Goal: Transaction & Acquisition: Purchase product/service

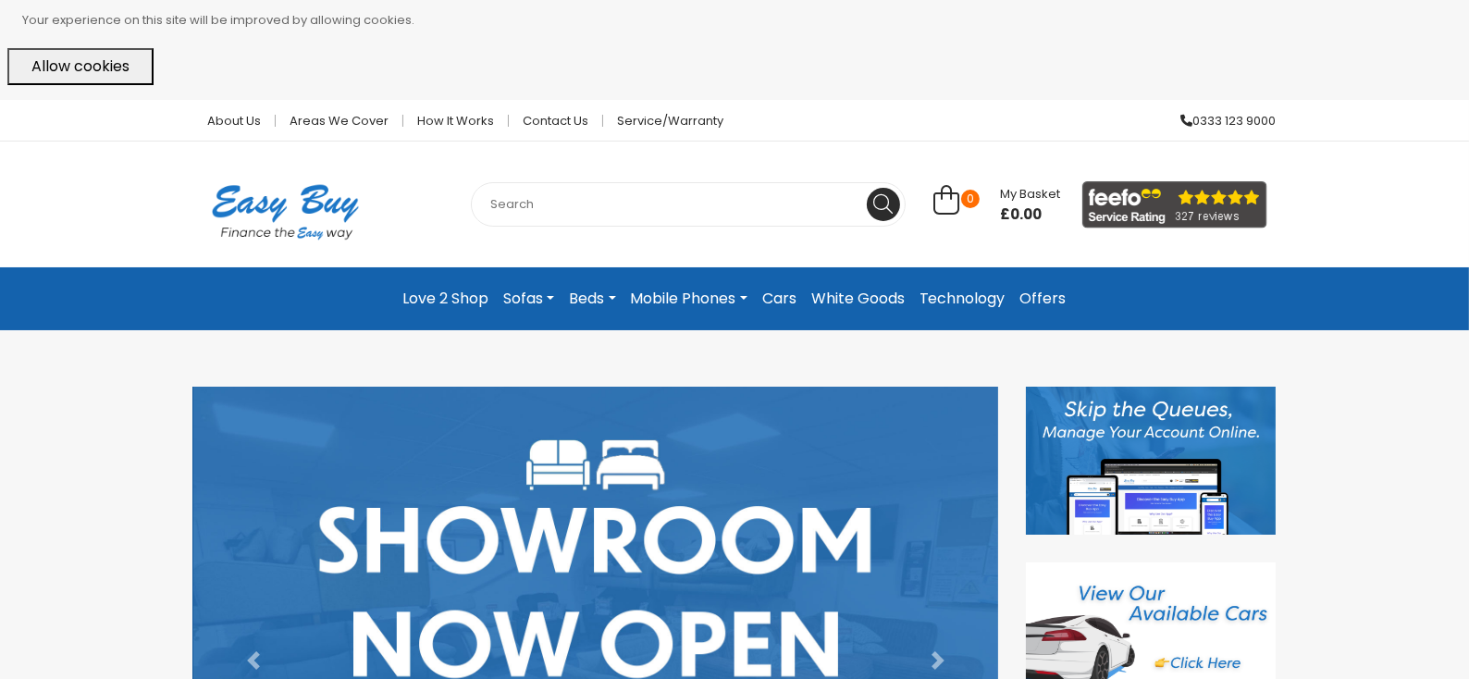
click at [37, 65] on button "Allow cookies" at bounding box center [80, 66] width 146 height 37
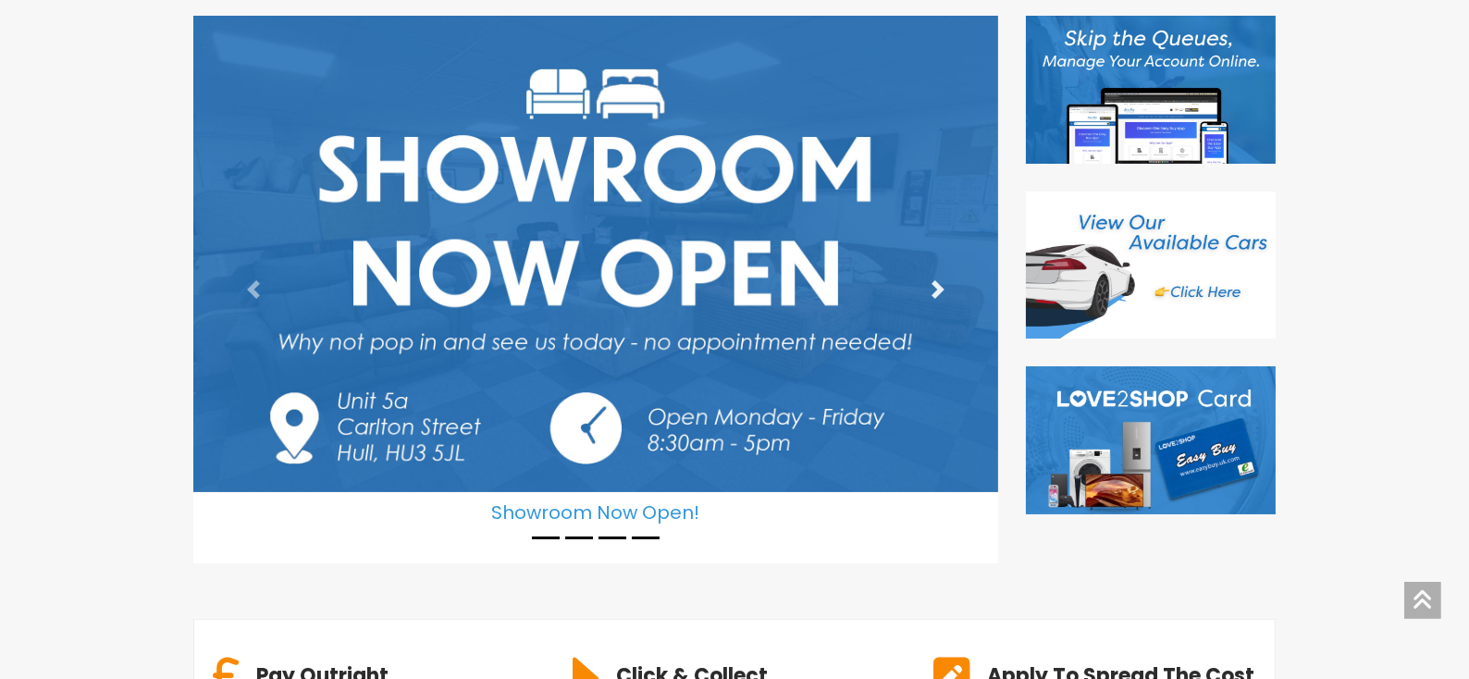
scroll to position [278, 0]
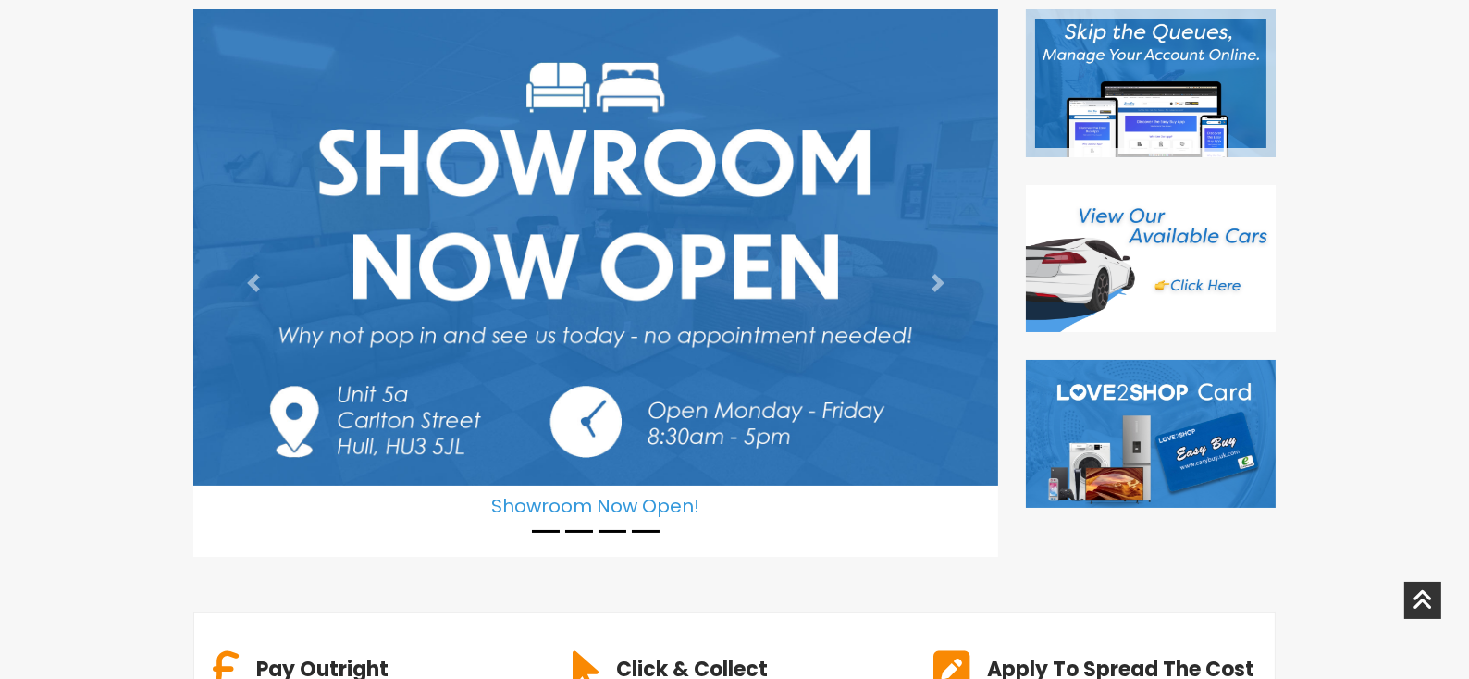
click at [1176, 75] on img at bounding box center [1151, 83] width 250 height 148
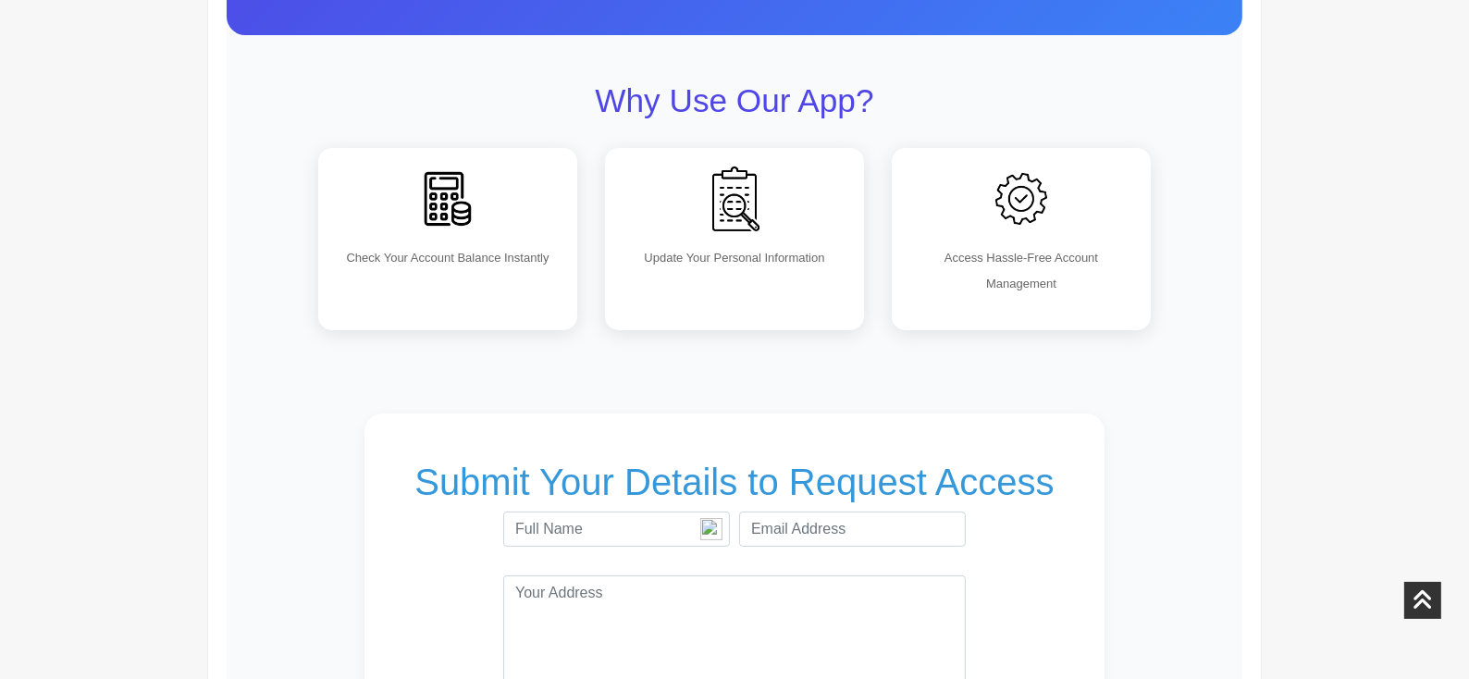
scroll to position [369, 0]
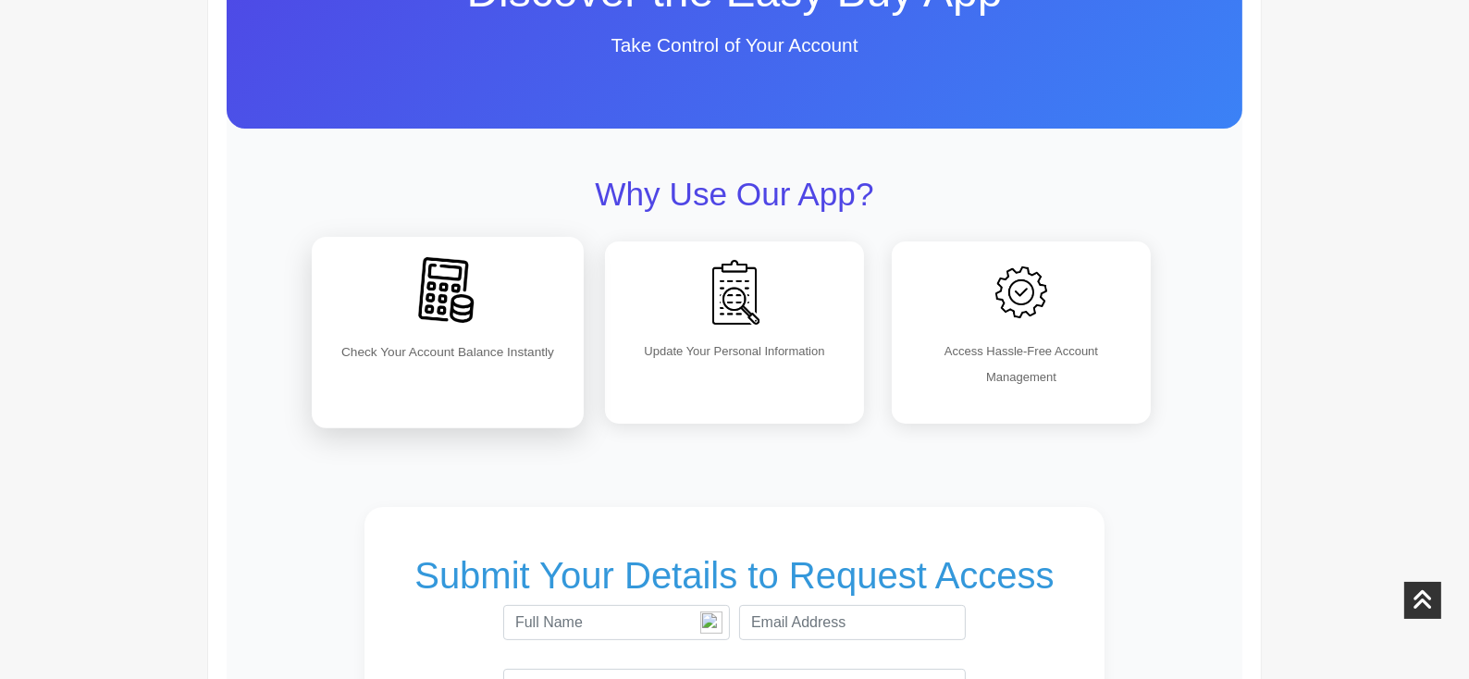
click at [458, 276] on img at bounding box center [447, 290] width 81 height 81
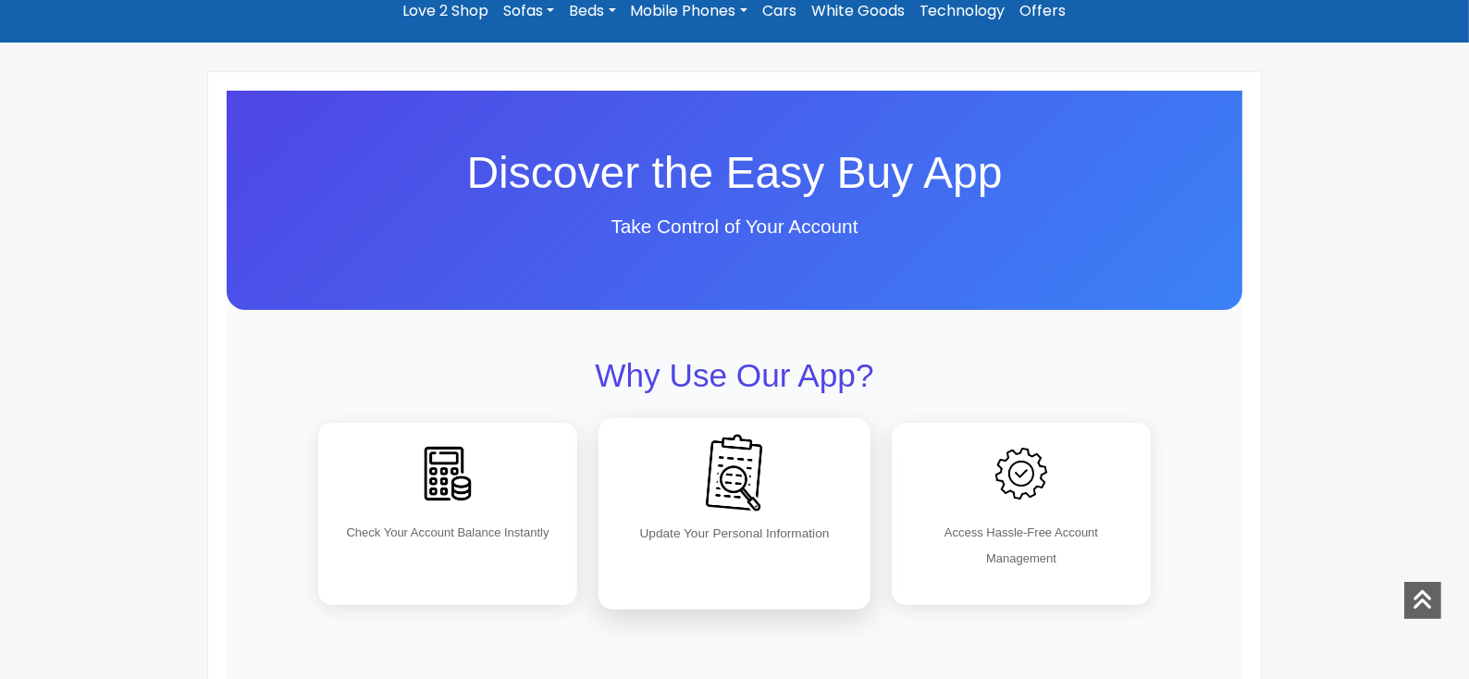
scroll to position [93, 0]
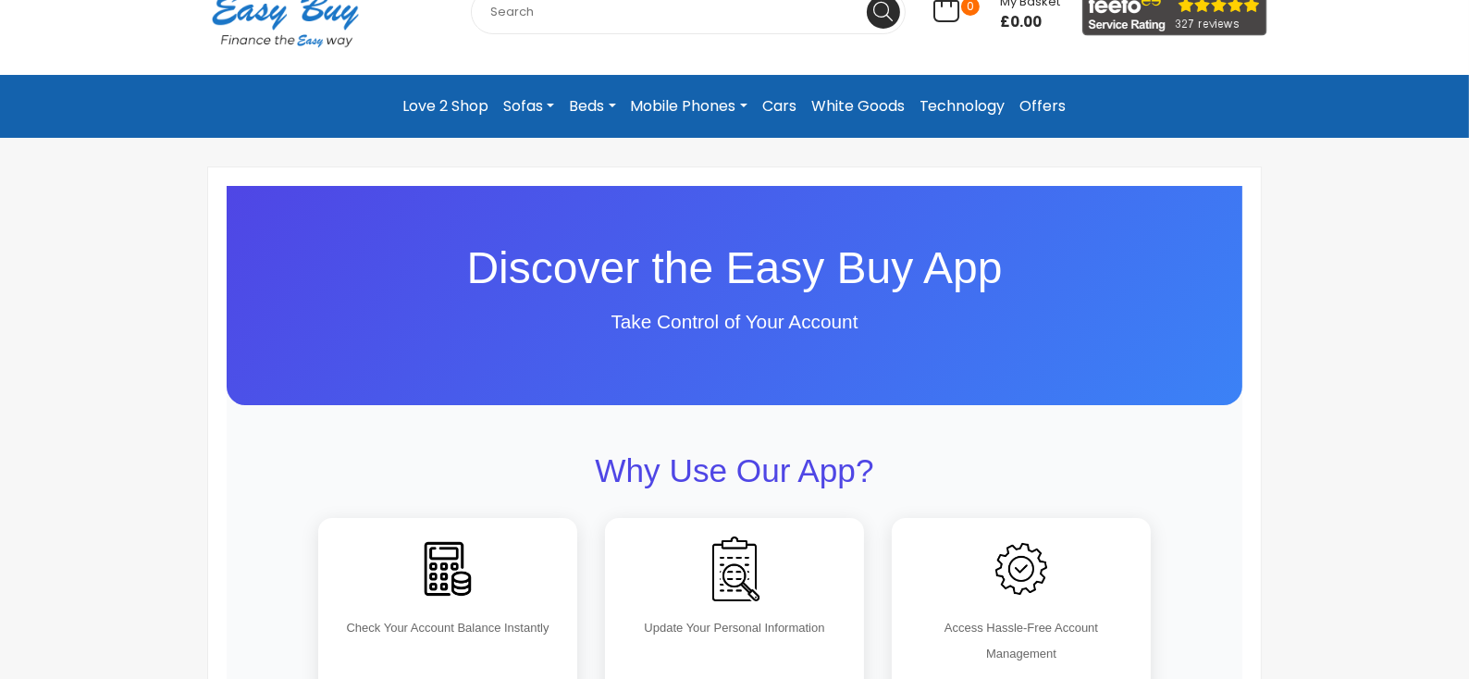
click at [749, 276] on span "Discover the Easy Buy App" at bounding box center [735, 267] width 536 height 49
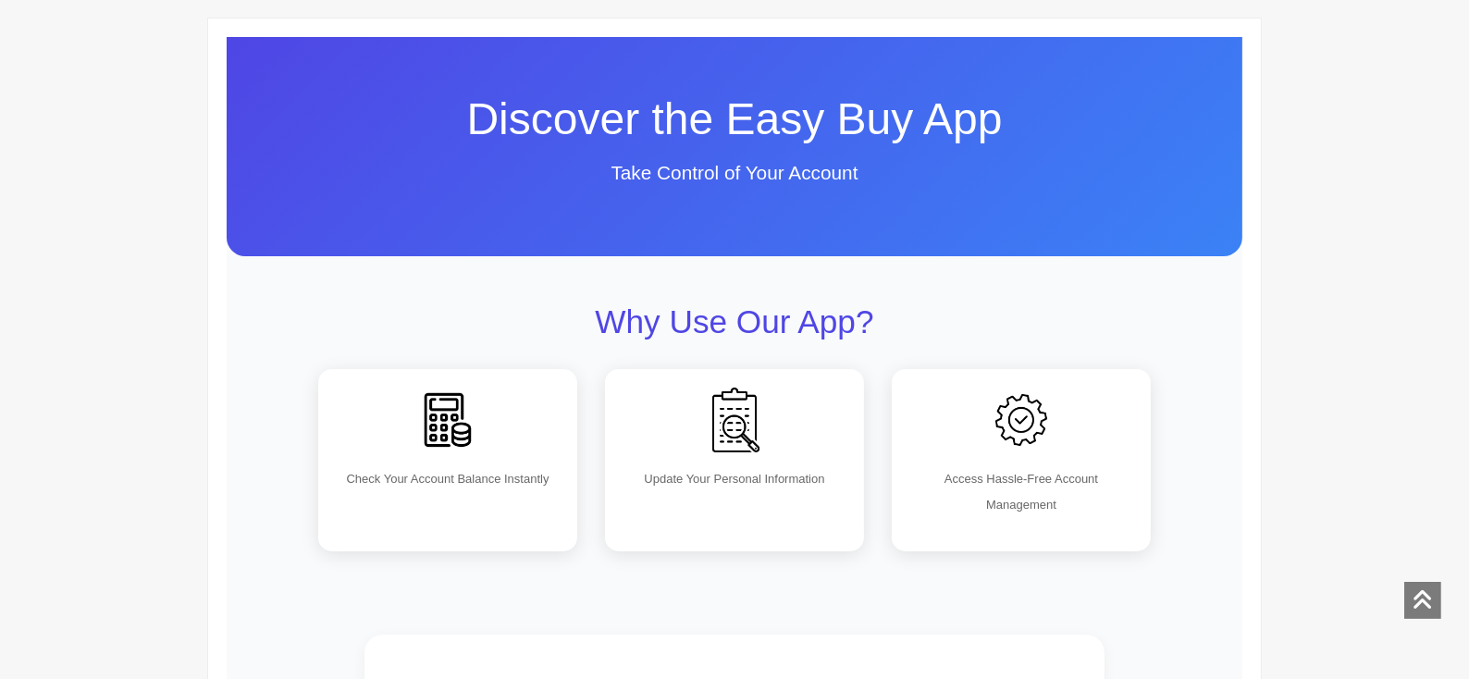
scroll to position [0, 0]
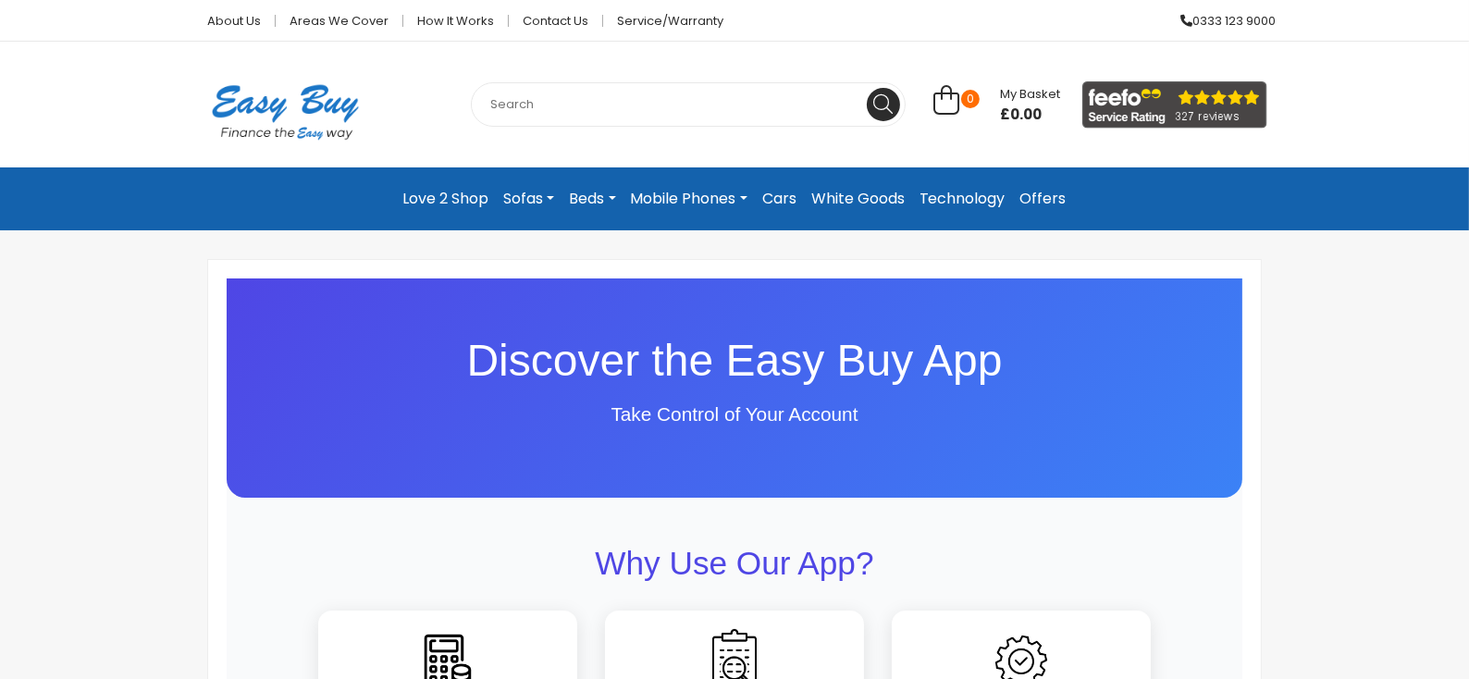
click at [454, 196] on link "Love 2 Shop" at bounding box center [445, 198] width 101 height 33
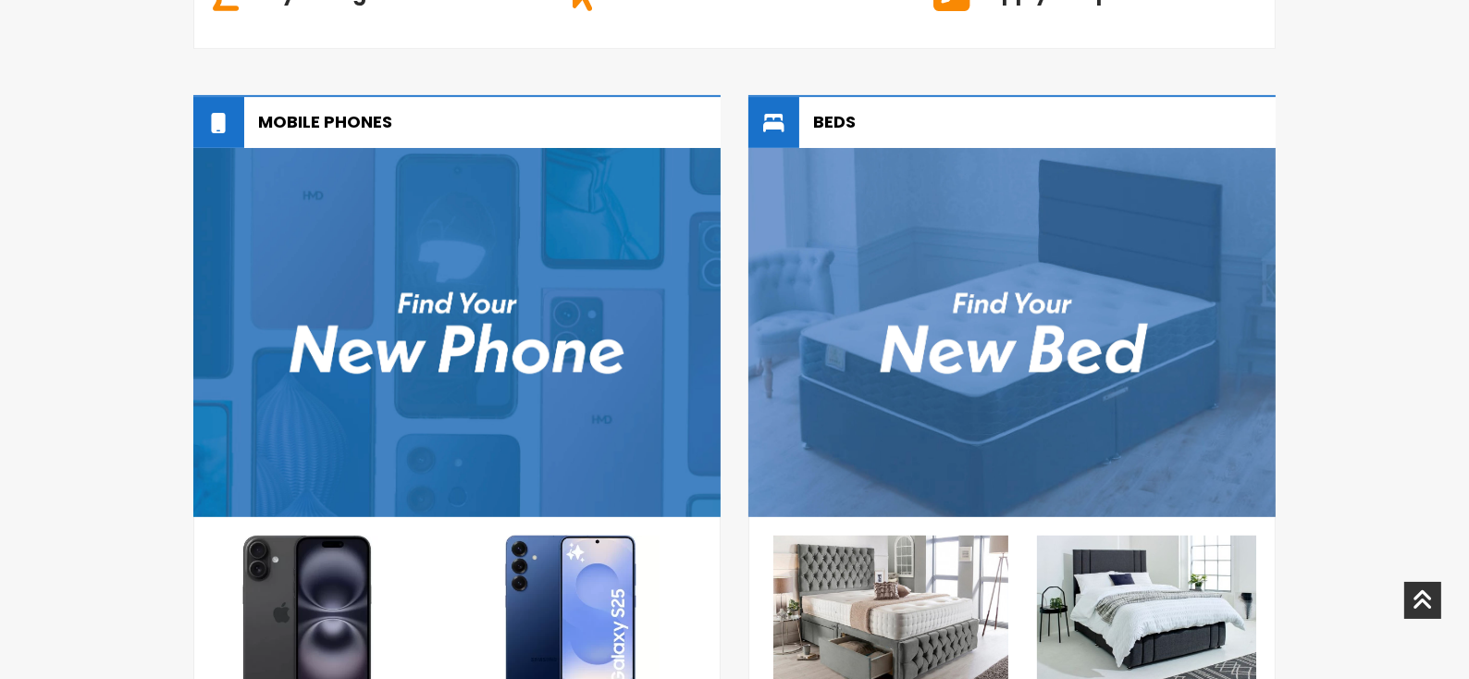
scroll to position [1110, 0]
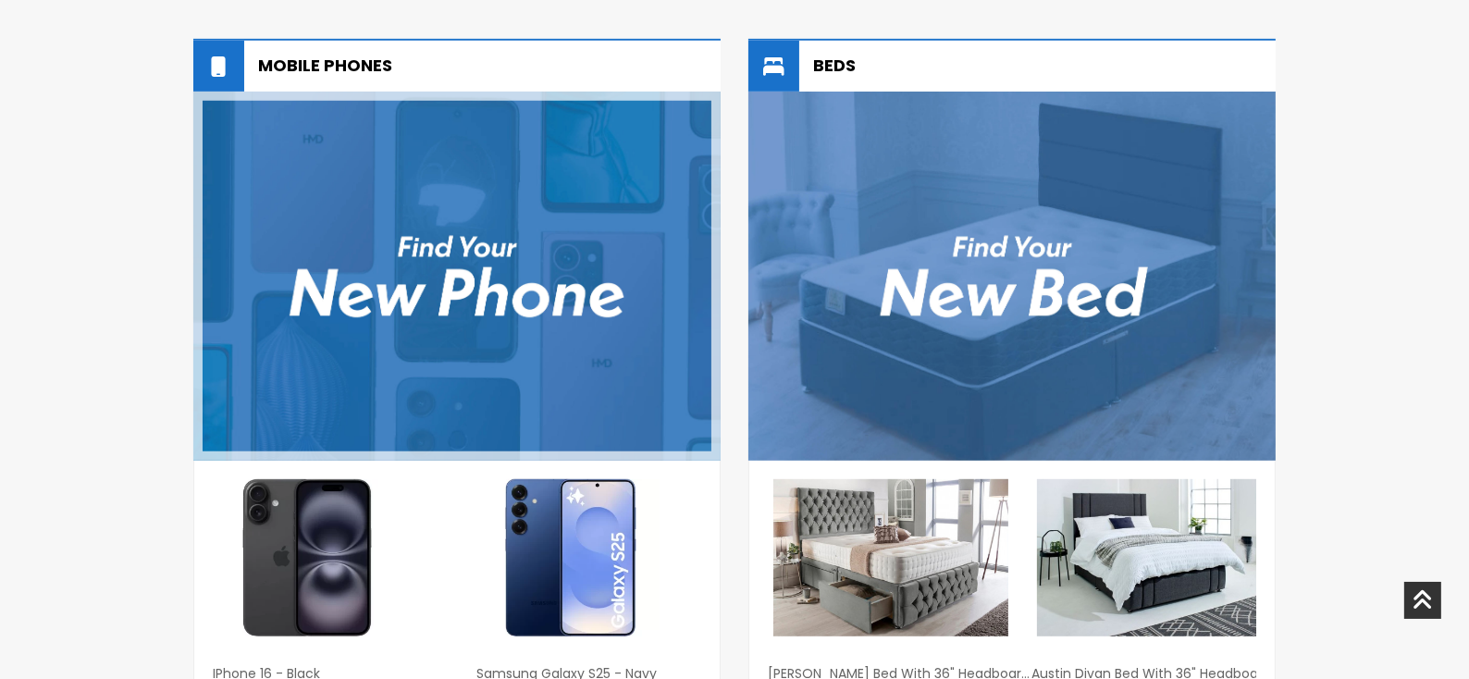
click at [490, 278] on img at bounding box center [456, 276] width 527 height 369
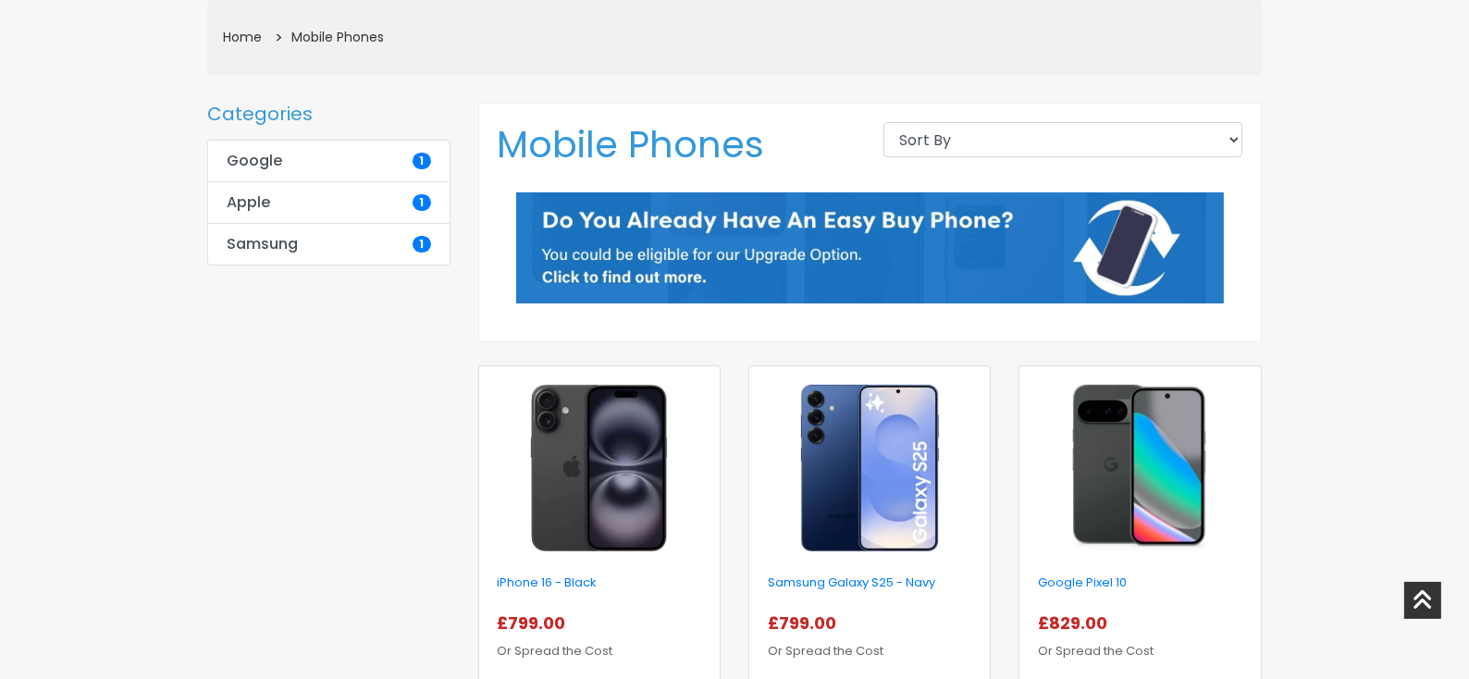
scroll to position [369, 0]
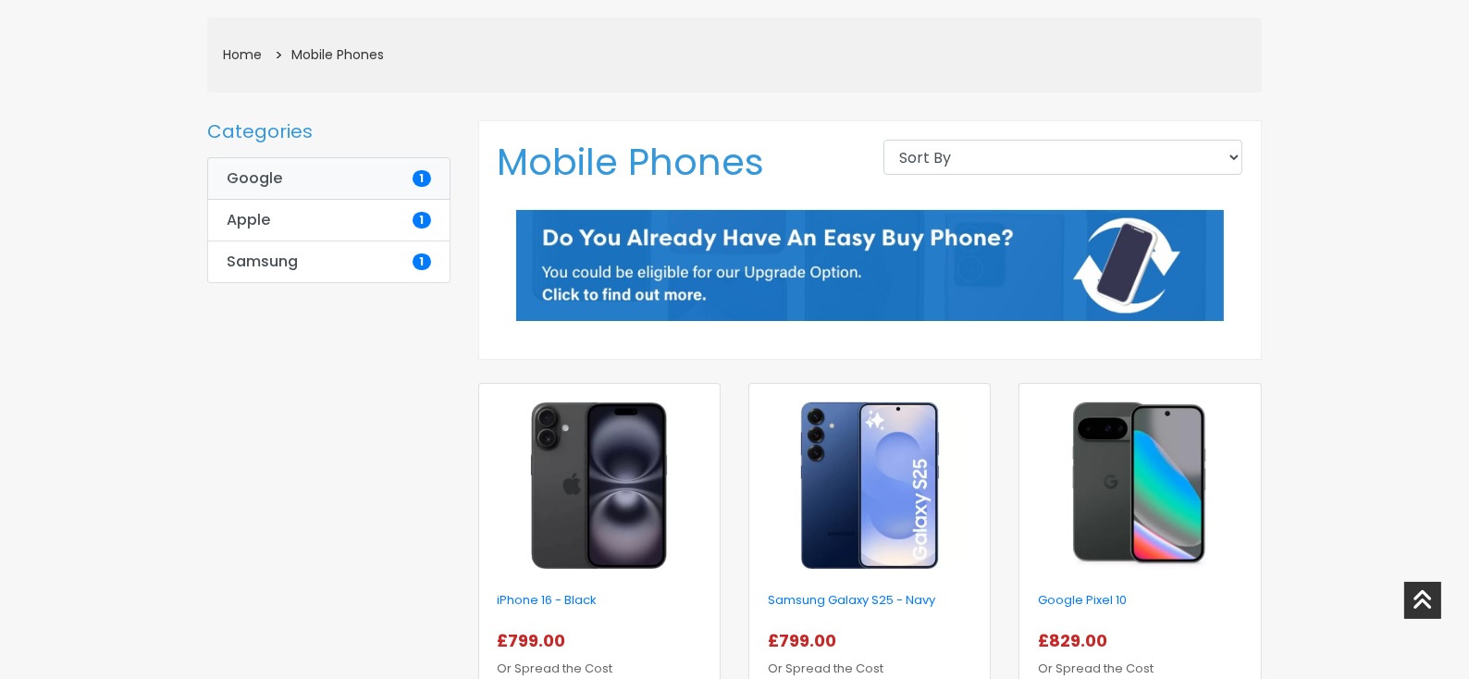
click at [289, 178] on link "Google 1" at bounding box center [328, 178] width 243 height 43
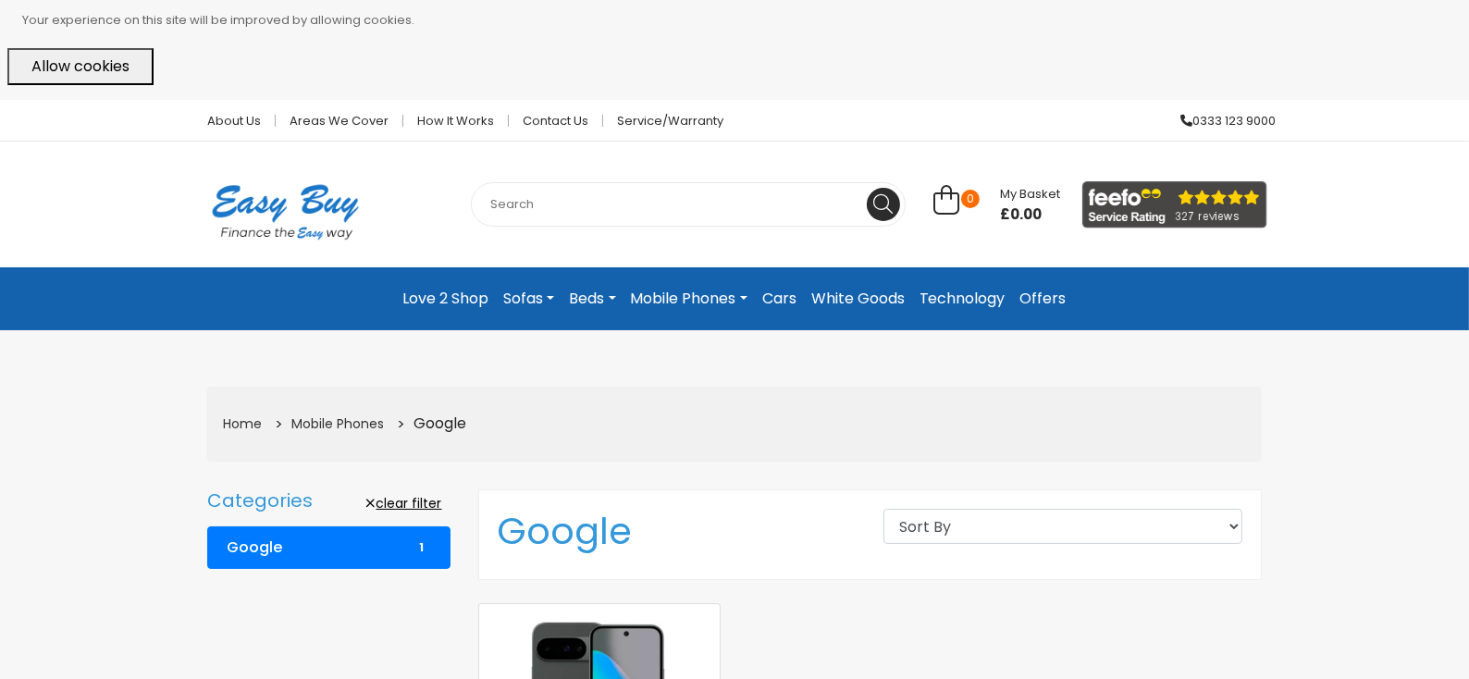
click at [666, 312] on link "Mobile Phones" at bounding box center [689, 298] width 131 height 33
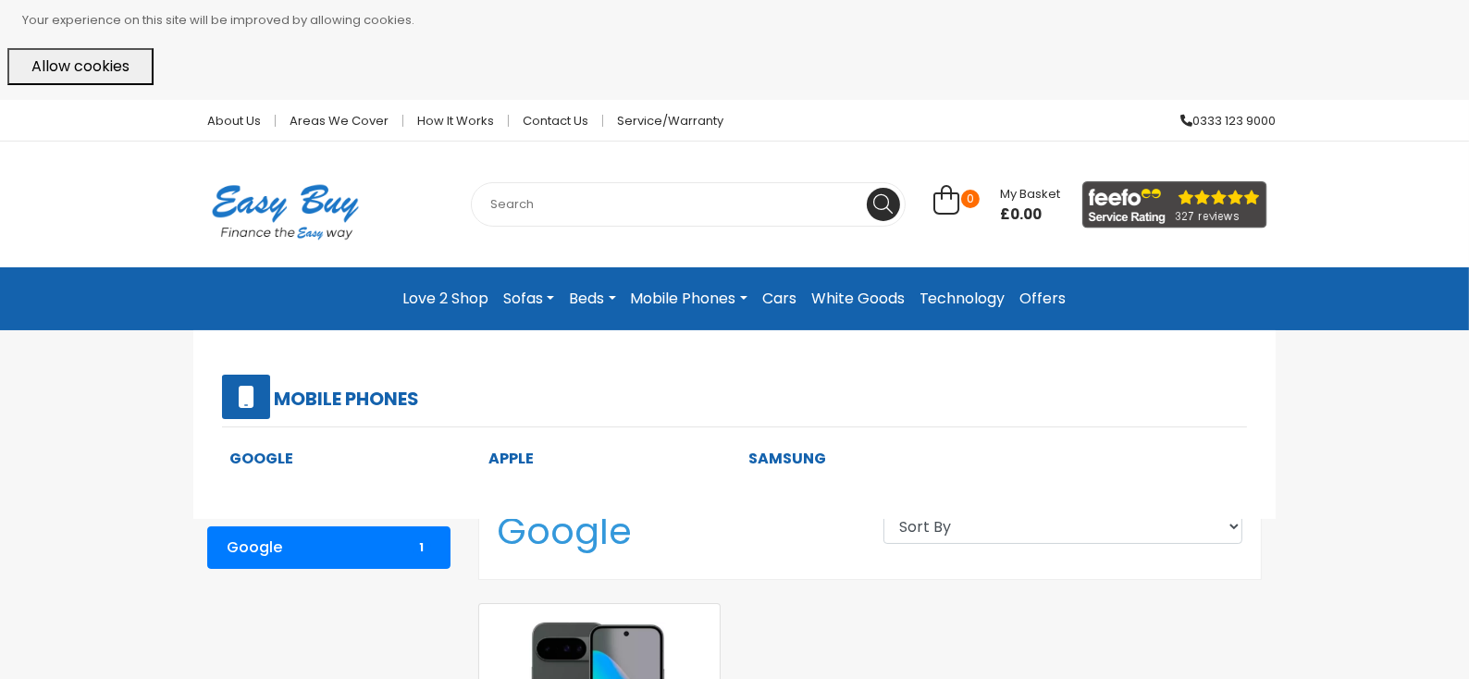
click at [513, 311] on link "Sofas" at bounding box center [529, 298] width 66 height 33
click at [507, 452] on link "In Stock Sofas" at bounding box center [551, 458] width 125 height 21
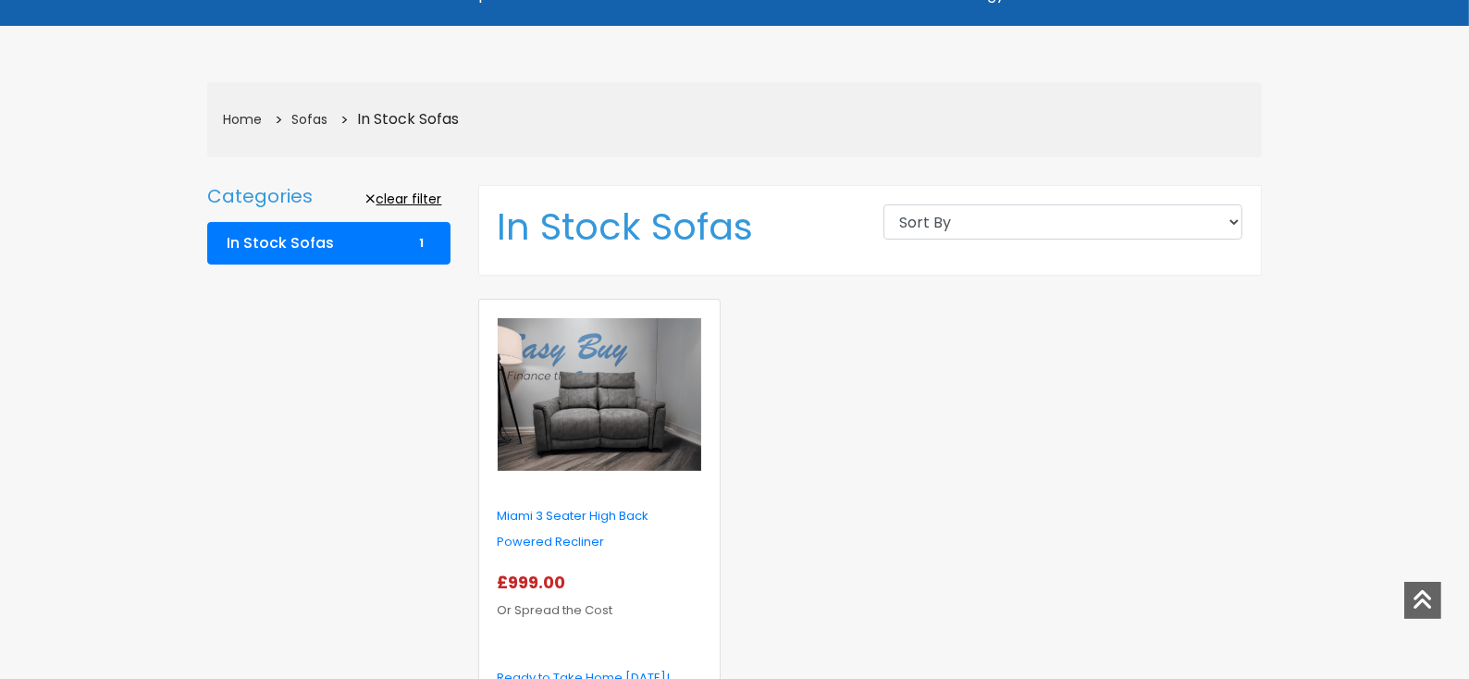
scroll to position [278, 0]
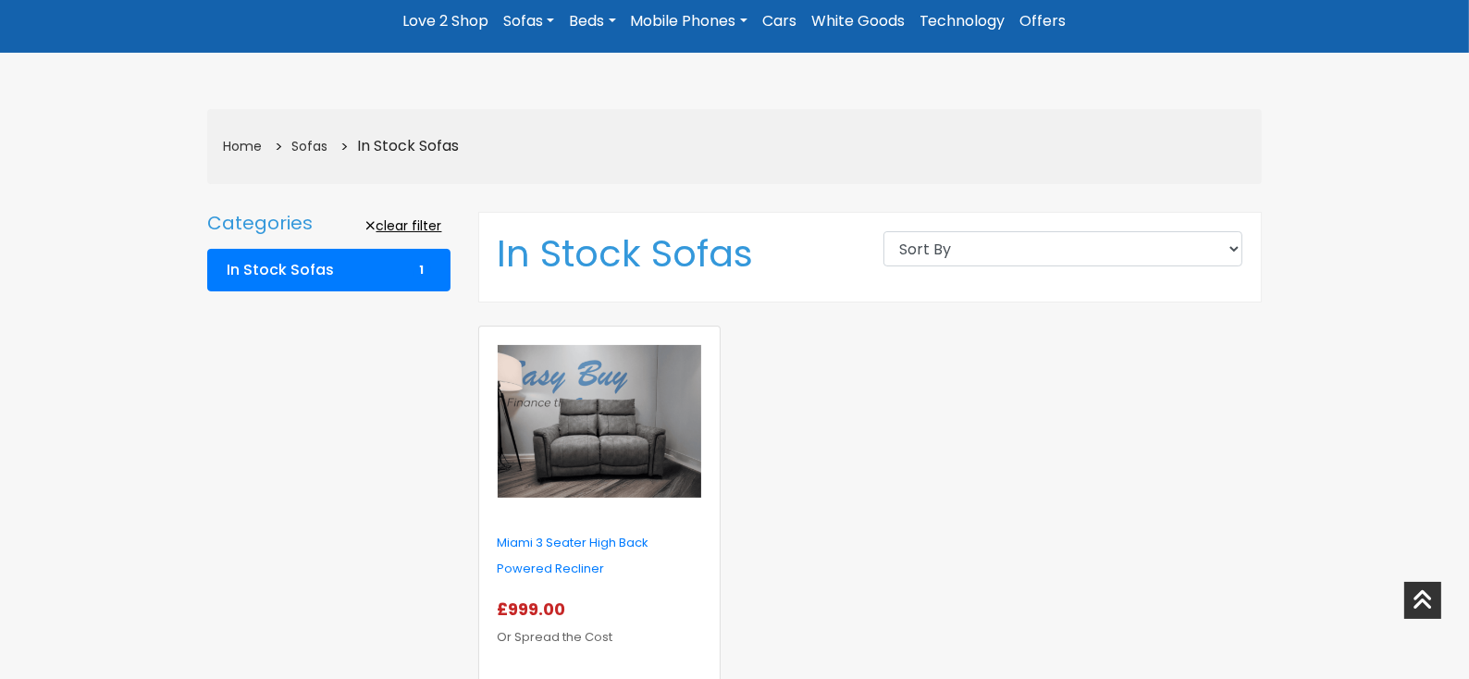
click at [524, 19] on link "Sofas" at bounding box center [529, 21] width 66 height 33
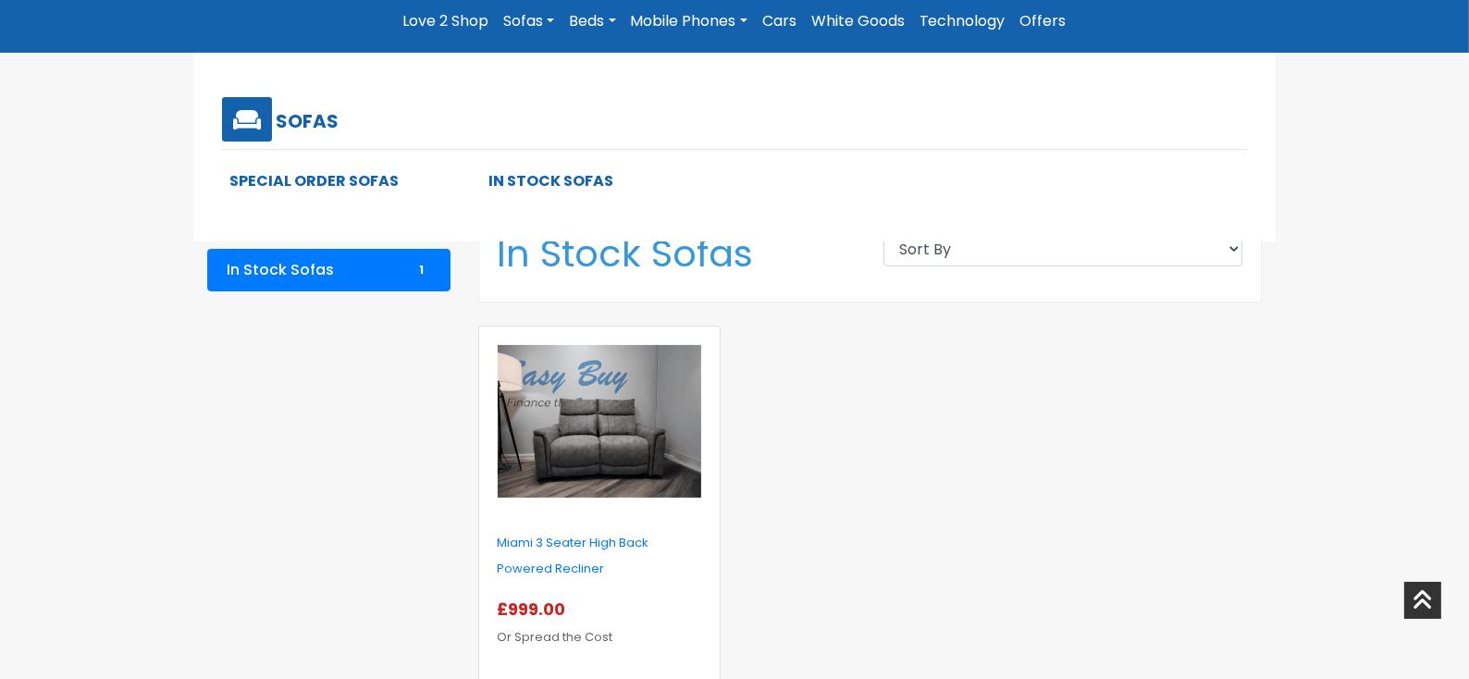
click at [327, 182] on link "Special Order Sofas" at bounding box center [313, 180] width 169 height 21
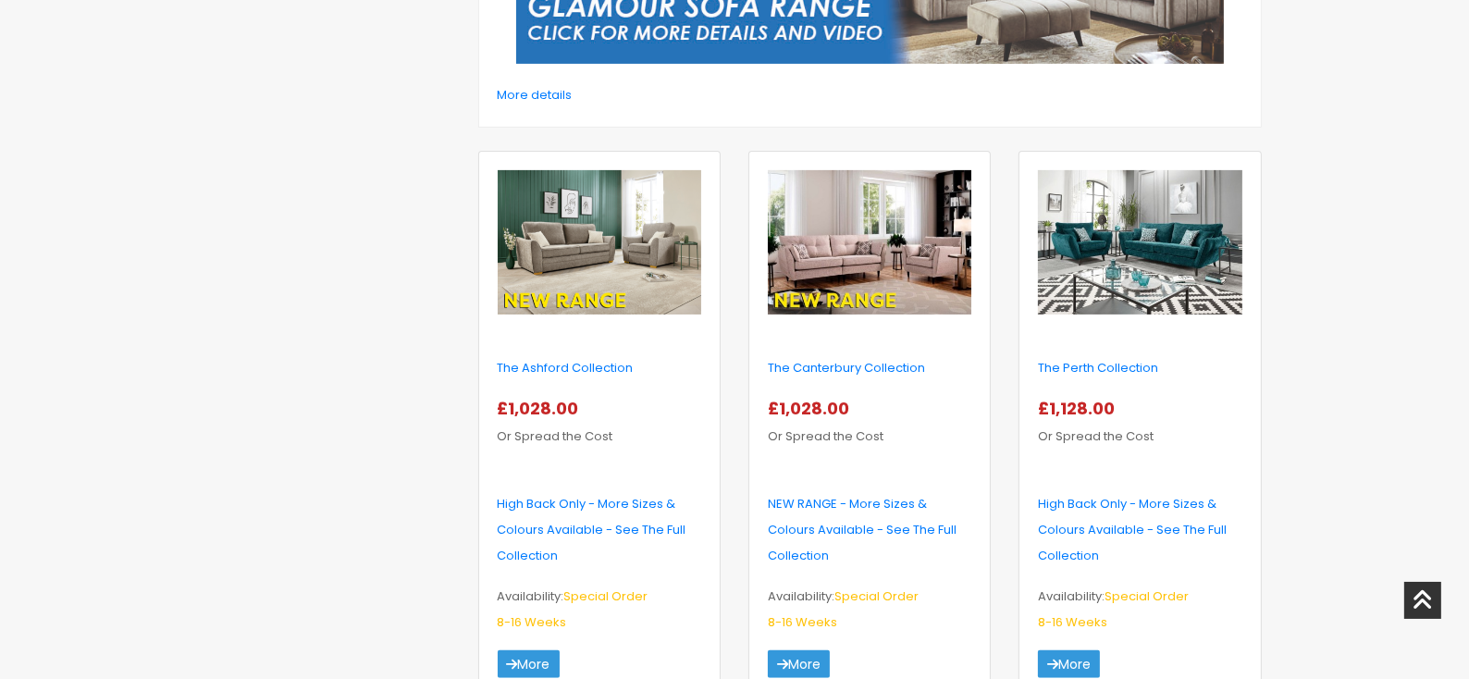
scroll to position [740, 0]
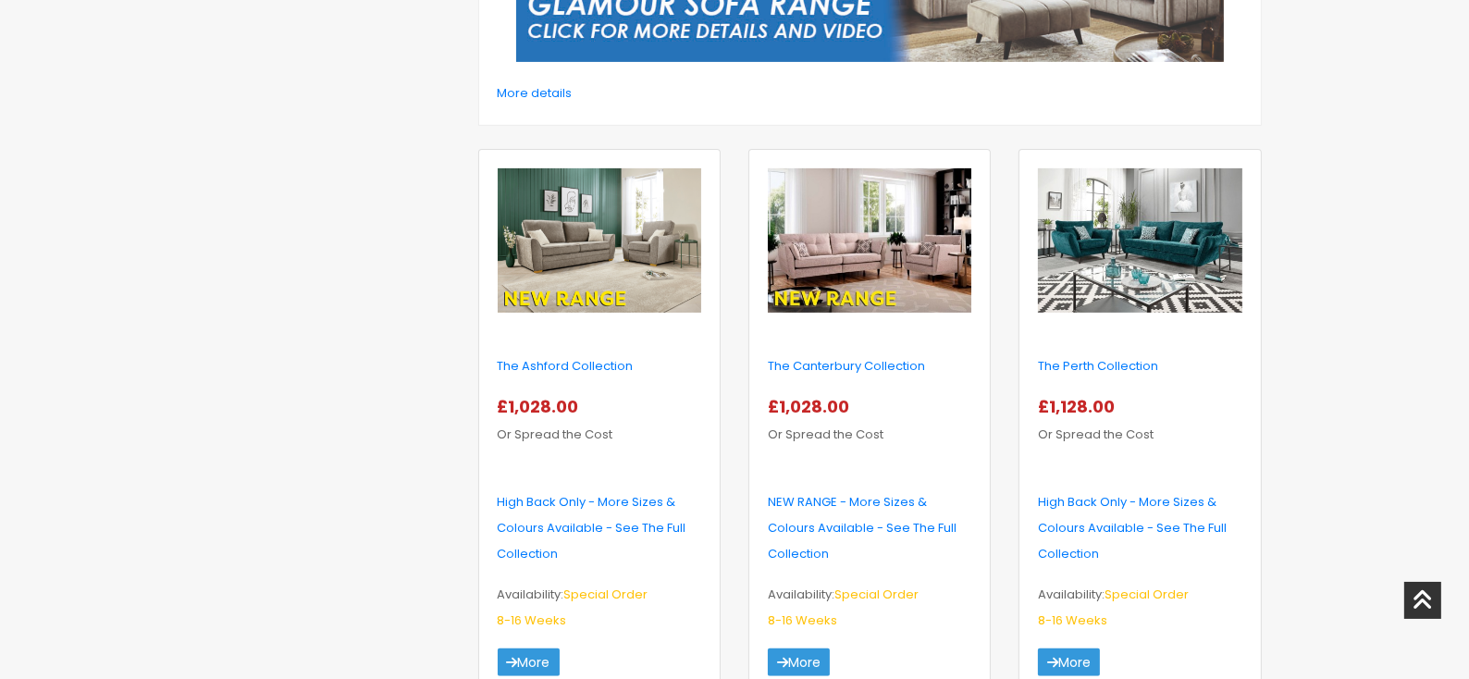
click at [902, 285] on img at bounding box center [870, 240] width 204 height 144
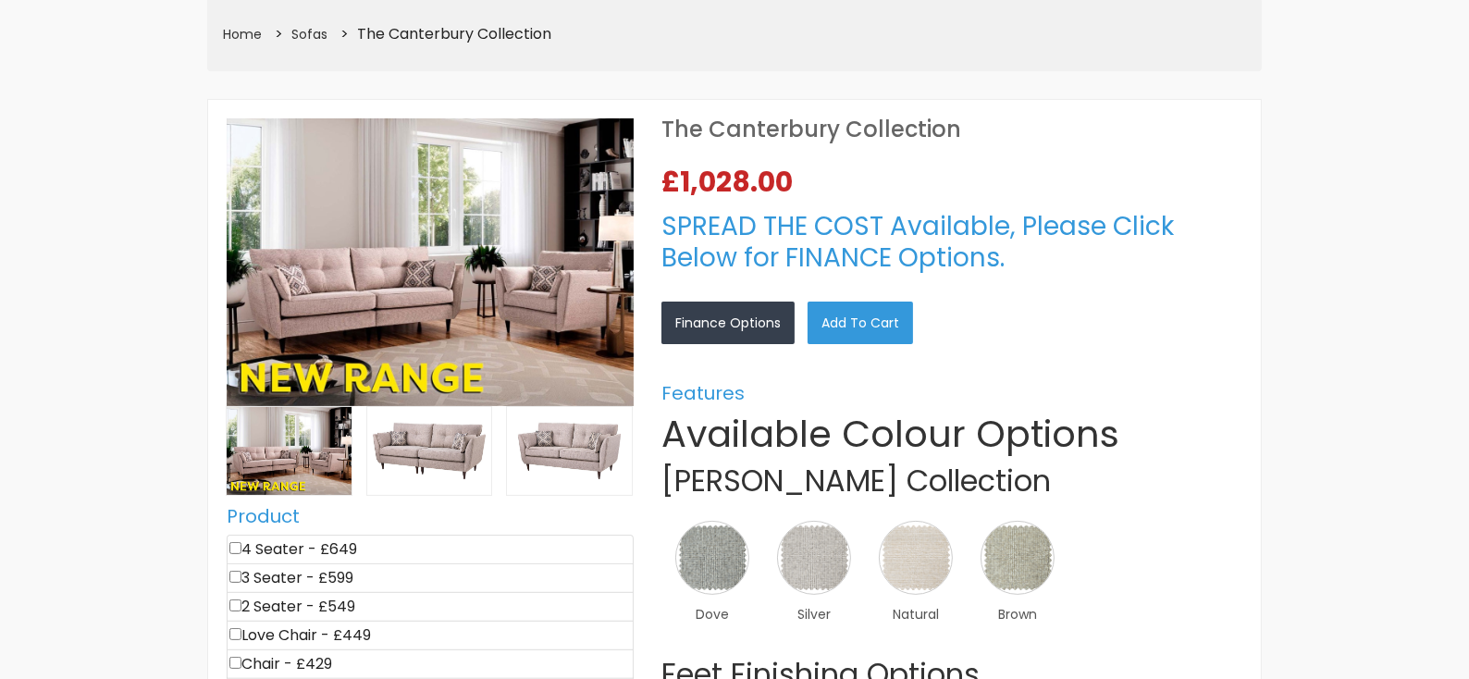
scroll to position [463, 0]
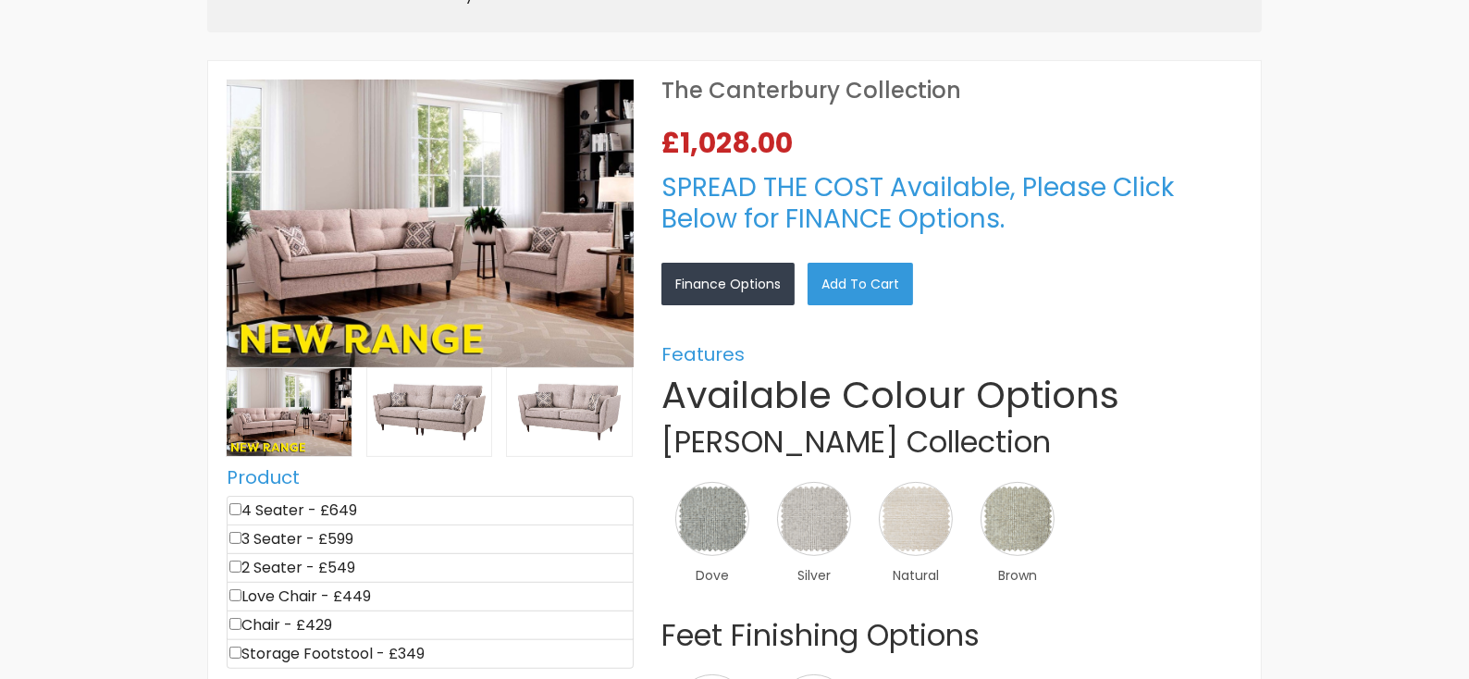
select select "104"
click at [704, 520] on img at bounding box center [712, 518] width 81 height 81
click at [0, 0] on div "×" at bounding box center [0, 0] width 0 height 0
click at [0, 0] on link "×" at bounding box center [0, 0] width 0 height 0
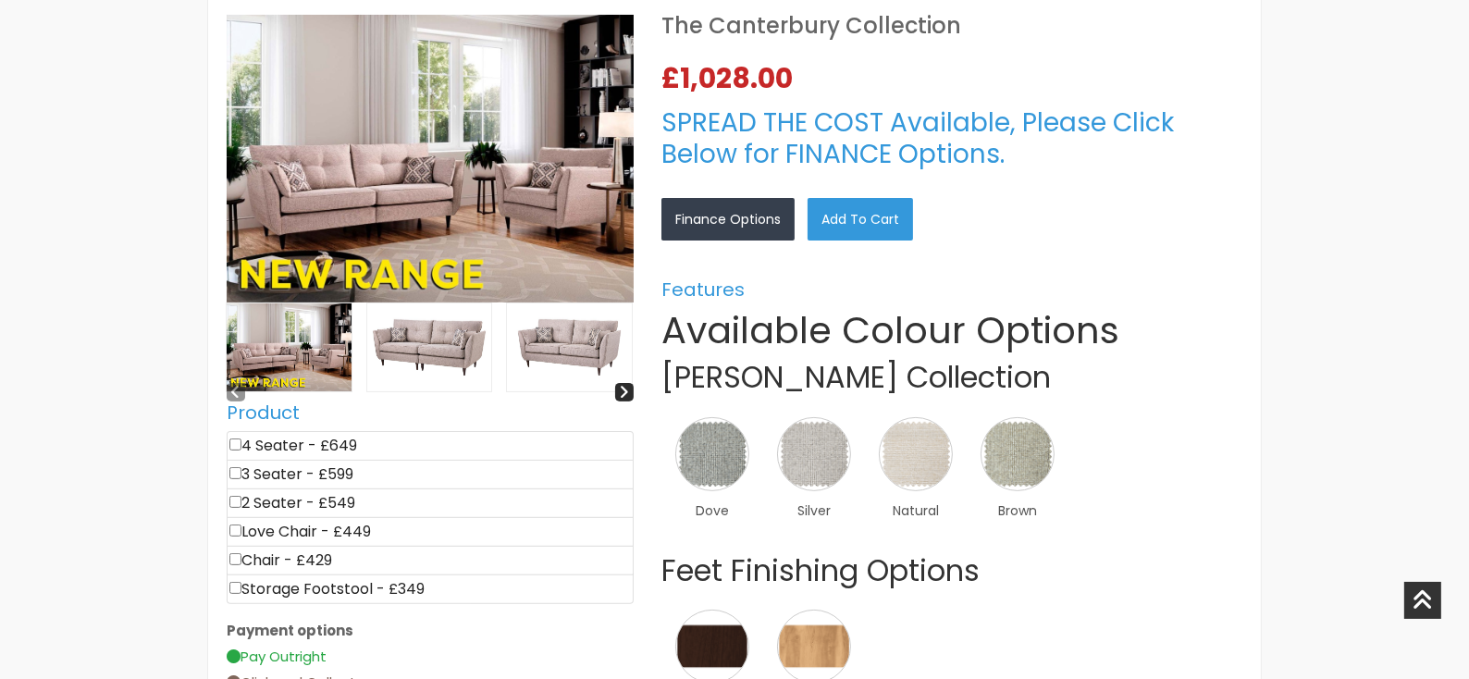
scroll to position [555, 0]
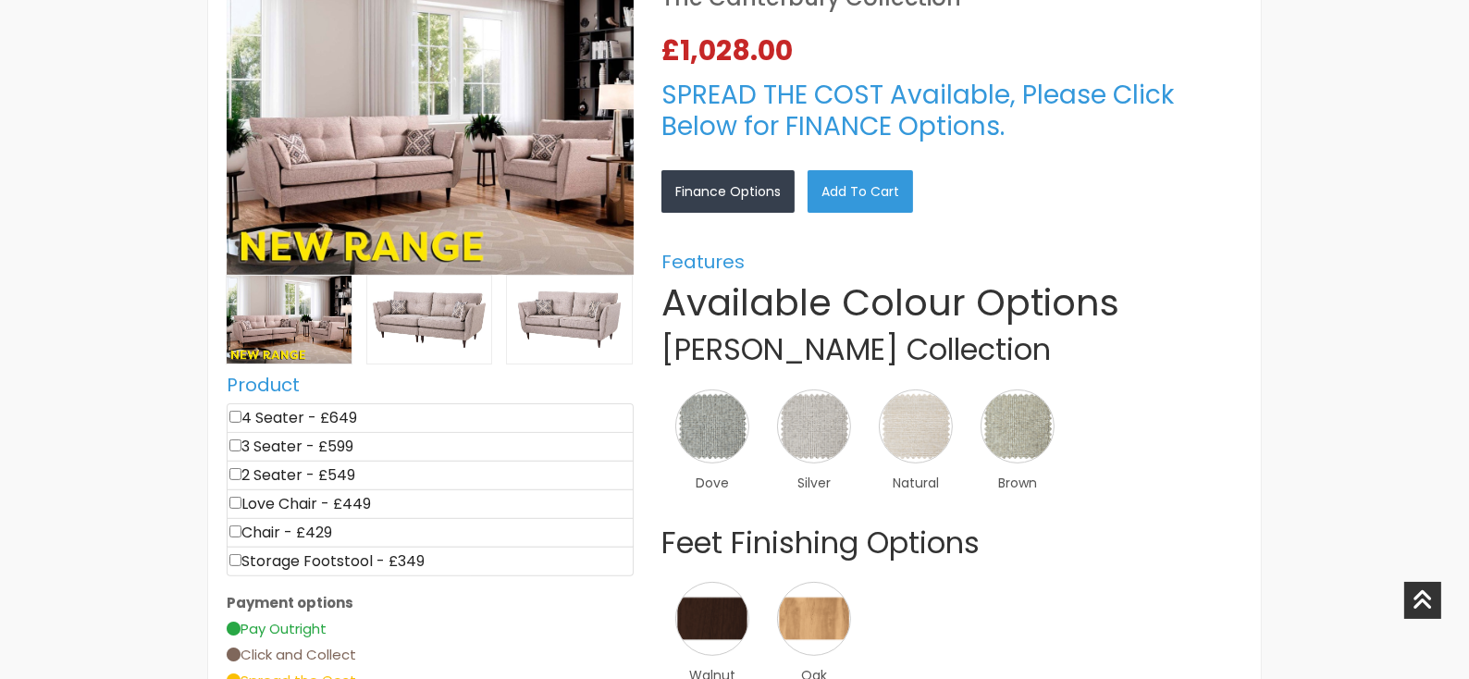
scroll to position [463, 0]
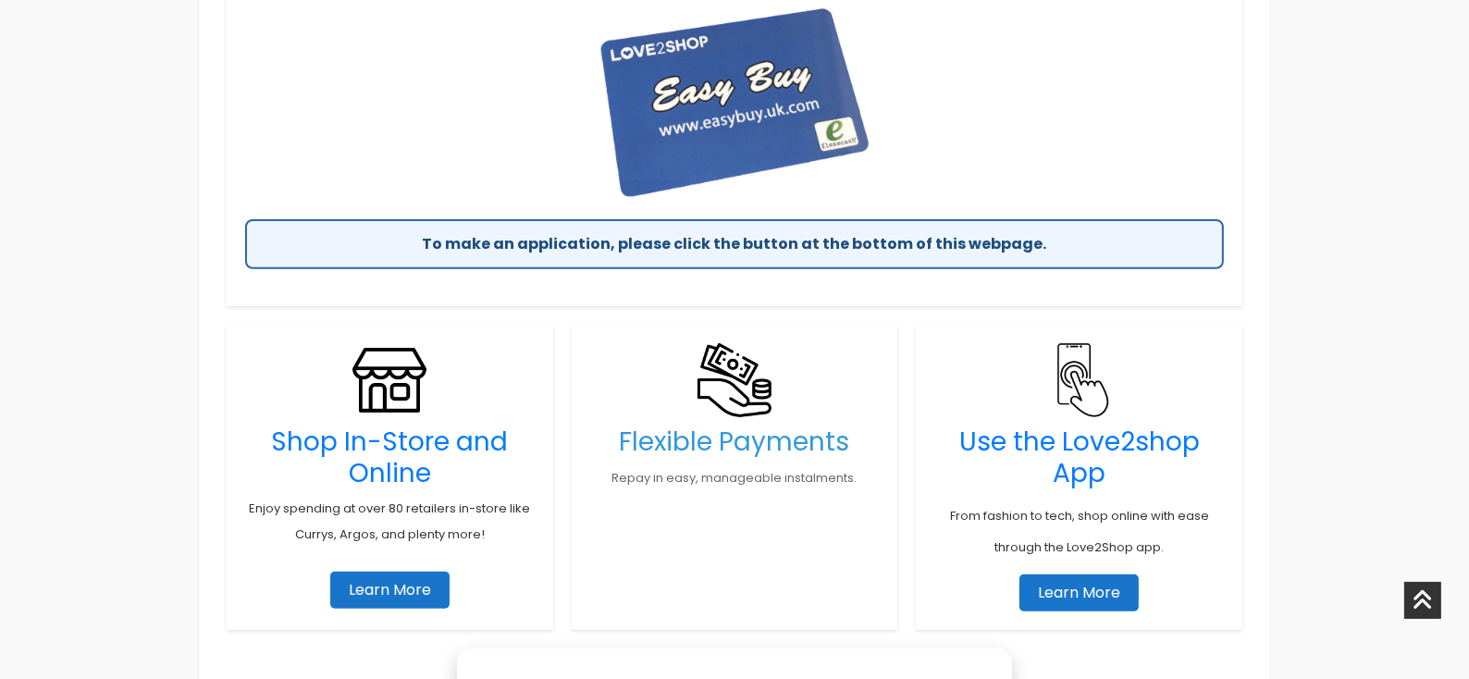
scroll to position [832, 0]
